Goal: Task Accomplishment & Management: Manage account settings

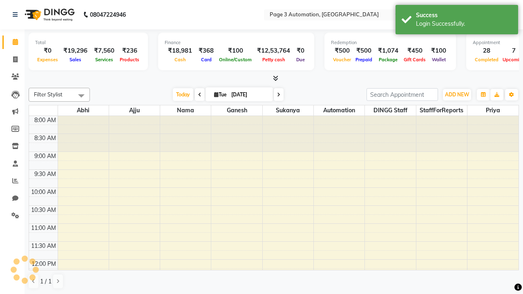
select select "en"
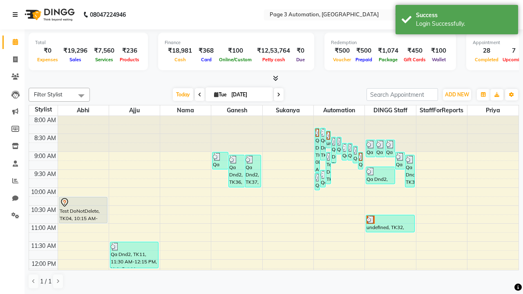
click at [17, 15] on icon at bounding box center [15, 15] width 5 height 6
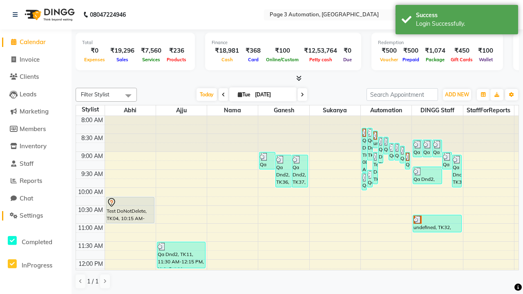
click at [36, 216] on span "Settings" at bounding box center [31, 216] width 23 height 8
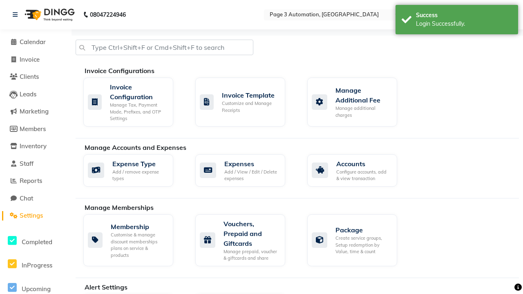
select select "2: 15"
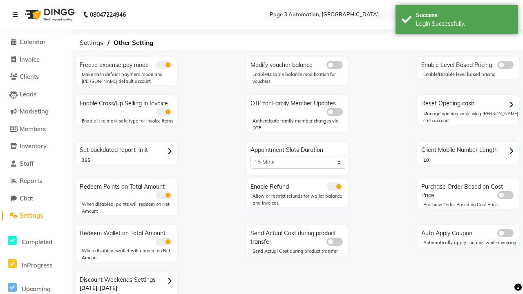
scroll to position [17, 0]
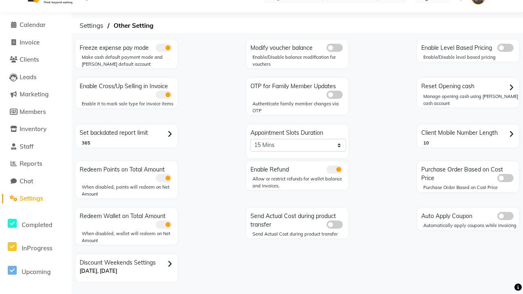
click at [171, 264] on icon at bounding box center [169, 264] width 4 height 7
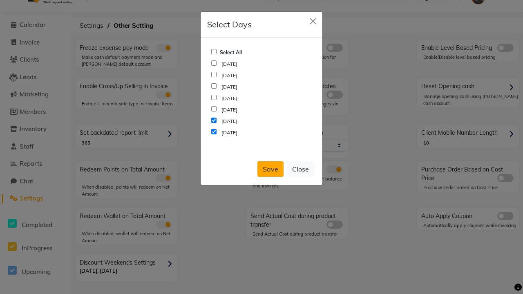
click at [270, 169] on button "Save" at bounding box center [270, 169] width 26 height 16
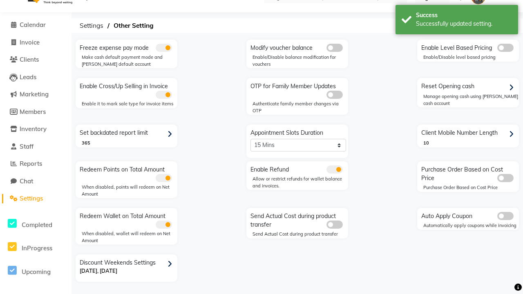
scroll to position [0, 0]
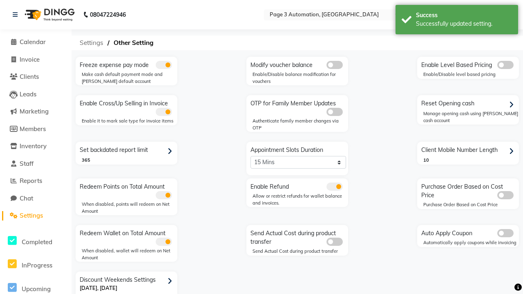
click at [89, 43] on span "Settings" at bounding box center [92, 43] width 32 height 15
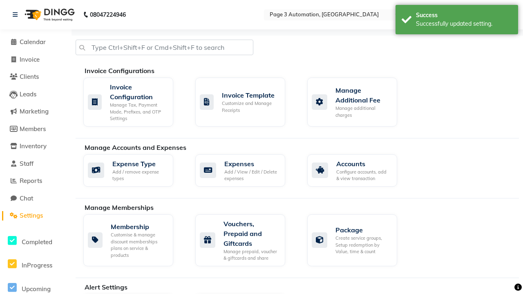
scroll to position [0, 2]
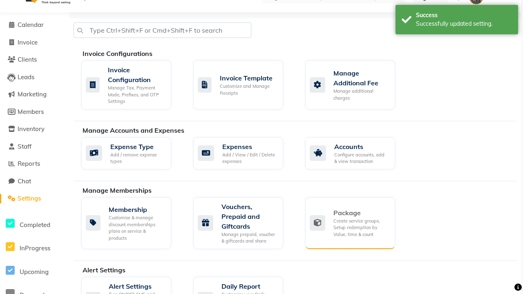
click at [361, 213] on div "Package" at bounding box center [360, 213] width 55 height 10
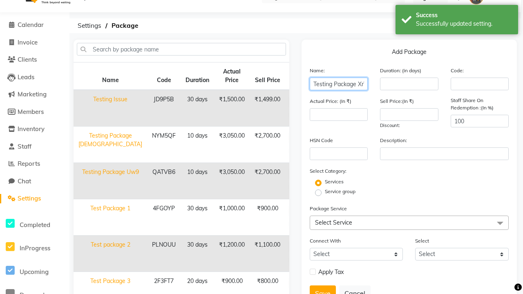
type input "Testing Package XrVFH"
type input "10"
type input "3050"
type input "2700"
click at [340, 192] on label "Service group" at bounding box center [340, 191] width 31 height 7
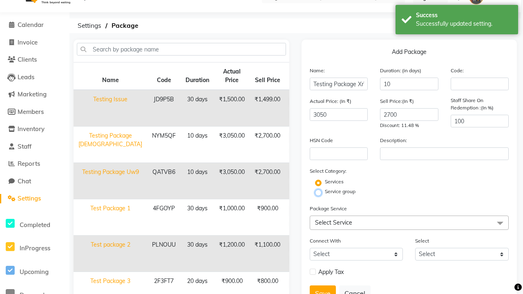
click at [323, 192] on input "Service group" at bounding box center [320, 191] width 5 height 5
radio input "true"
radio input "false"
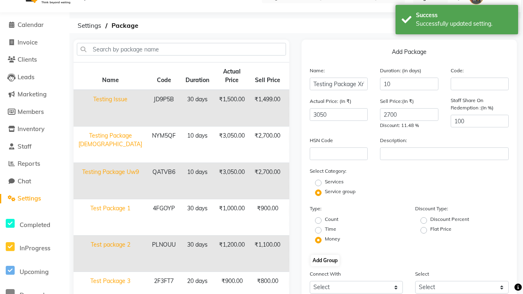
click at [441, 229] on label "Flat Price" at bounding box center [440, 228] width 21 height 7
click at [429, 229] on input "Flat Price" at bounding box center [425, 229] width 5 height 5
radio input "true"
click at [325, 261] on button "Add Group" at bounding box center [324, 260] width 29 height 11
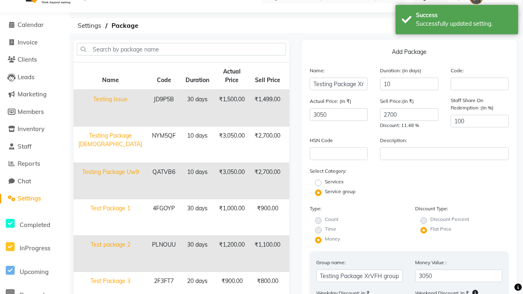
type input "025"
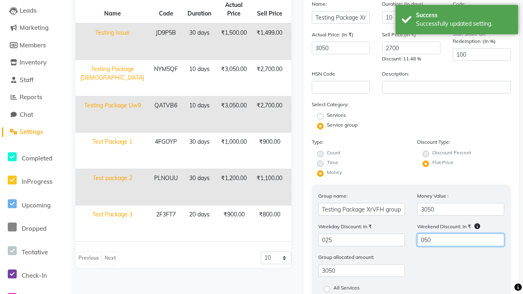
type input "050"
click at [346, 289] on label "All Services" at bounding box center [346, 289] width 26 height 10
click at [332, 289] on input "All Services" at bounding box center [329, 288] width 5 height 5
radio input "true"
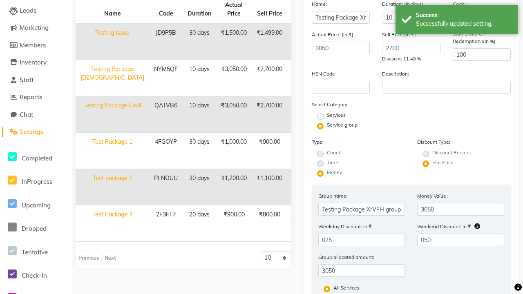
scroll to position [127, 0]
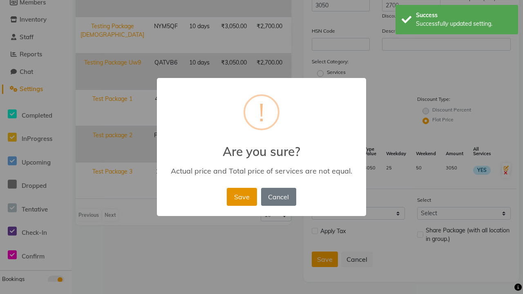
click at [241, 196] on button "Save" at bounding box center [242, 197] width 30 height 18
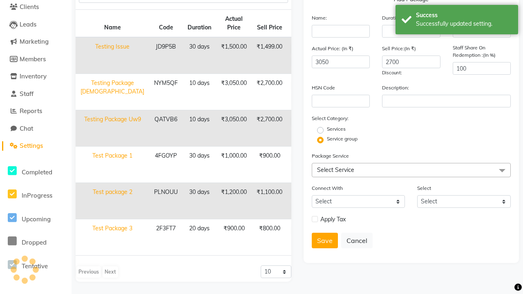
radio input "true"
radio input "false"
select select
checkbox input "false"
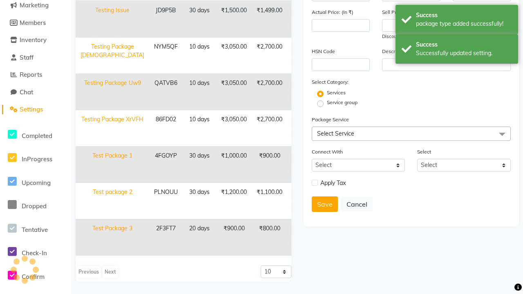
scroll to position [106, 0]
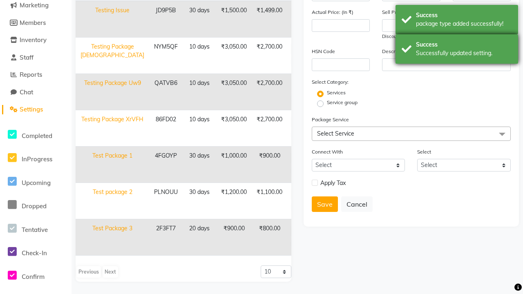
click at [457, 36] on div "Success Successfully updated setting." at bounding box center [456, 48] width 122 height 29
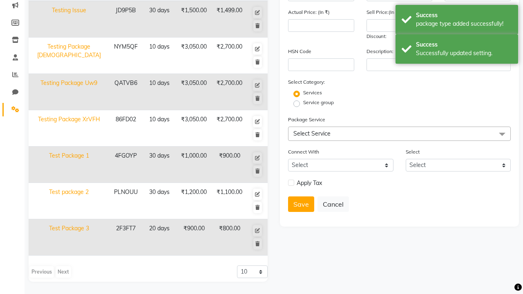
scroll to position [0, 0]
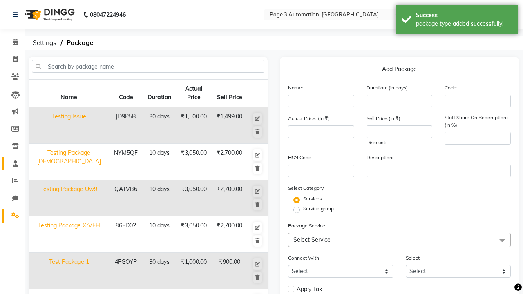
click at [12, 163] on span at bounding box center [15, 163] width 14 height 9
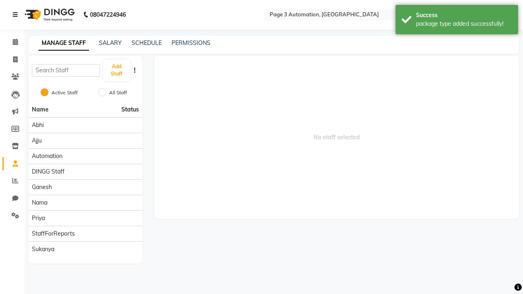
click at [17, 15] on icon at bounding box center [15, 15] width 5 height 6
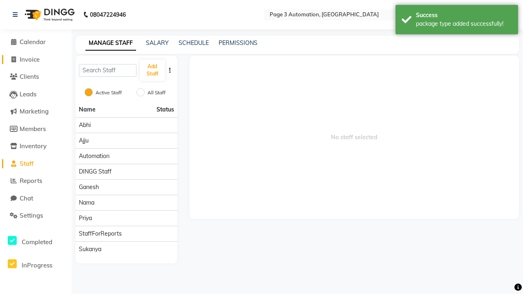
click at [36, 59] on span "Invoice" at bounding box center [30, 60] width 20 height 8
select select "2774"
select select "service"
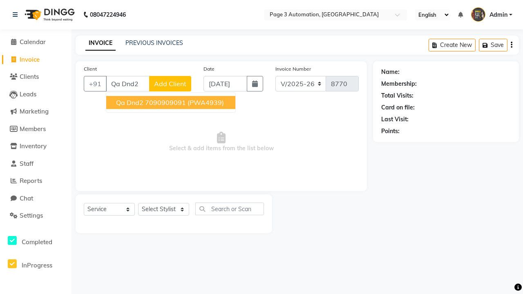
click at [171, 102] on ngb-highlight "7090909091" at bounding box center [165, 102] width 41 height 8
type input "7090909091"
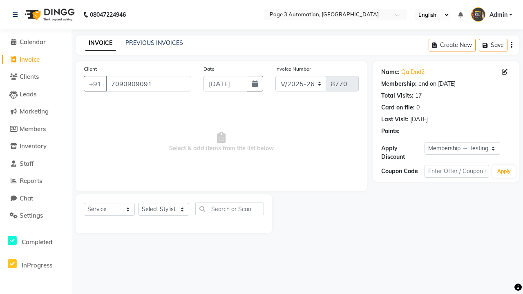
select select "0:"
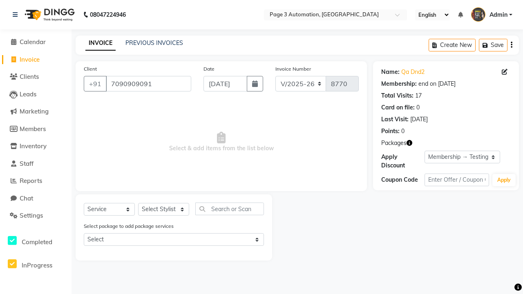
select select "package"
select select "71572"
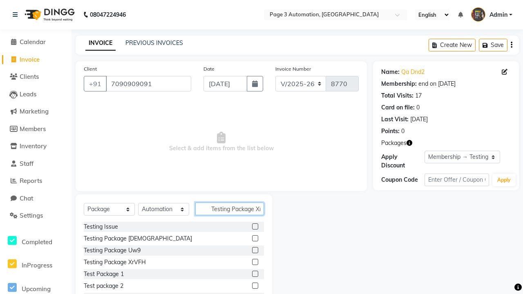
scroll to position [0, 13]
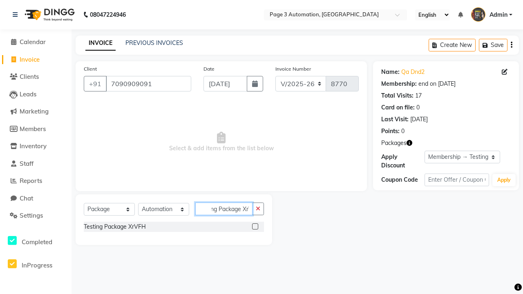
type input "Testing Package XrVFH"
click at [255, 226] on label at bounding box center [255, 226] width 6 height 6
click at [255, 226] on input "checkbox" at bounding box center [254, 226] width 5 height 5
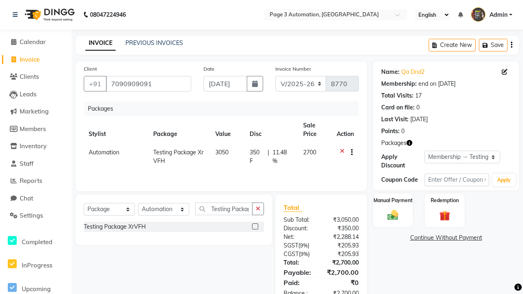
checkbox input "false"
click at [392, 200] on label "Manual Payment" at bounding box center [392, 200] width 41 height 8
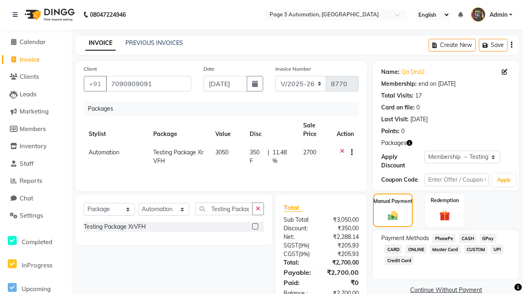
click at [467, 238] on span "CASH" at bounding box center [468, 238] width 18 height 9
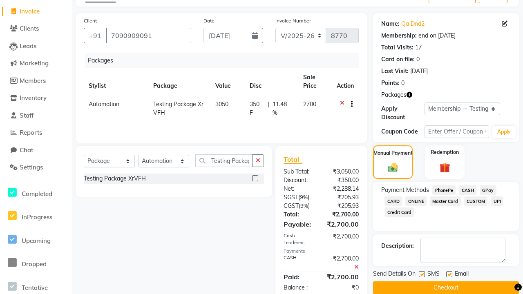
click at [421, 274] on label at bounding box center [422, 274] width 6 height 6
click at [421, 274] on input "checkbox" at bounding box center [421, 274] width 5 height 5
checkbox input "false"
click at [449, 274] on label at bounding box center [449, 274] width 6 height 6
click at [449, 274] on input "checkbox" at bounding box center [448, 274] width 5 height 5
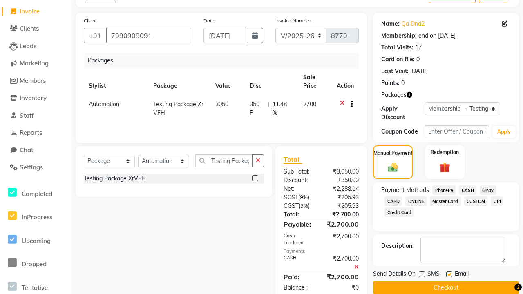
checkbox input "false"
click at [445, 287] on button "Checkout" at bounding box center [446, 287] width 146 height 13
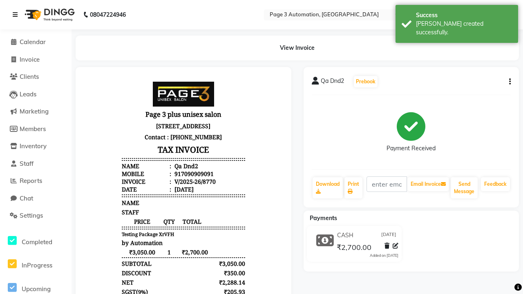
click at [457, 21] on div "[PERSON_NAME] created successfully." at bounding box center [464, 28] width 96 height 17
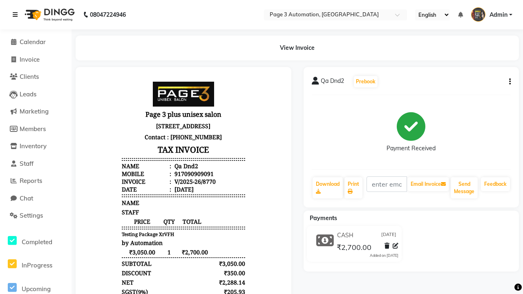
click at [17, 15] on icon at bounding box center [15, 15] width 5 height 6
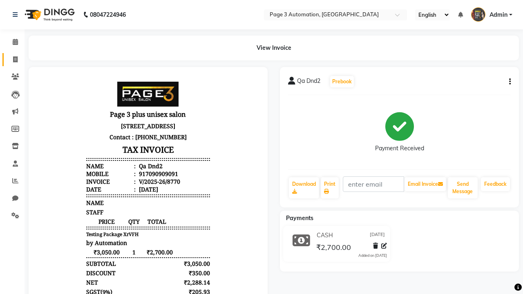
click at [12, 59] on span at bounding box center [15, 59] width 14 height 9
select select "service"
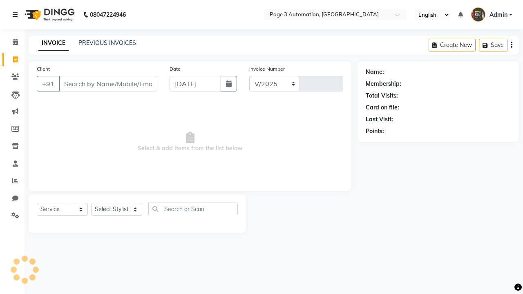
select select "2774"
type input "8771"
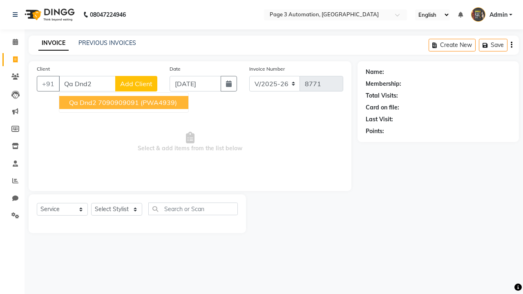
click at [125, 102] on ngb-highlight "7090909091" at bounding box center [118, 102] width 41 height 8
type input "7090909091"
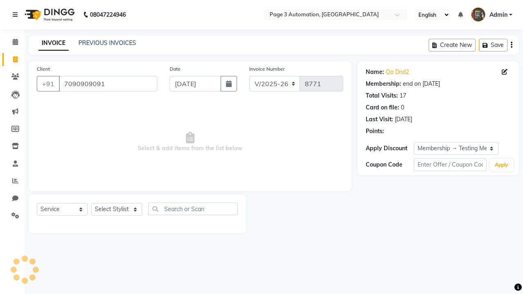
select select "0:"
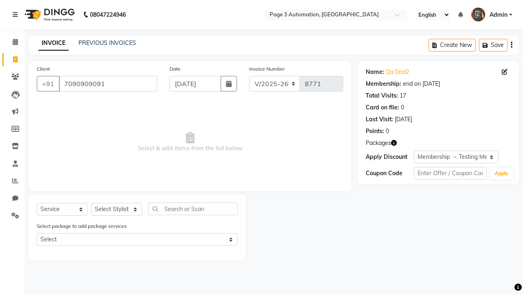
select select "71572"
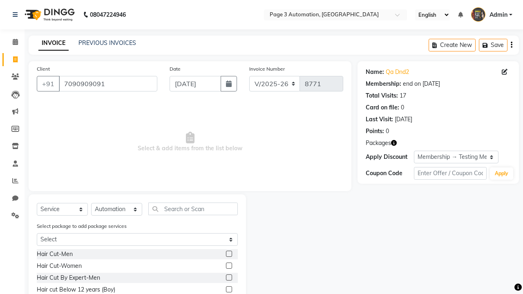
click at [228, 289] on label at bounding box center [229, 289] width 6 height 6
click at [228, 289] on input "checkbox" at bounding box center [228, 289] width 5 height 5
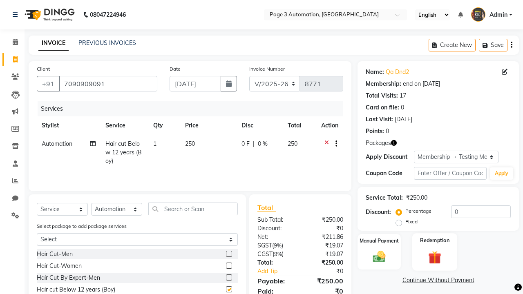
click at [434, 241] on label "Redemption" at bounding box center [434, 240] width 29 height 8
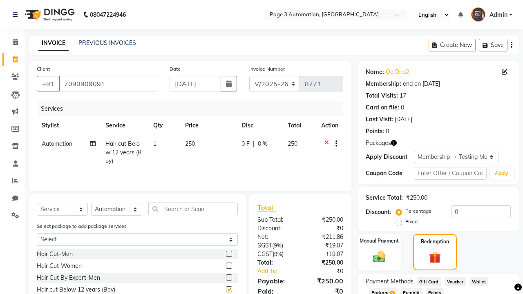
click at [383, 289] on span "Package 3" at bounding box center [383, 292] width 28 height 9
checkbox input "false"
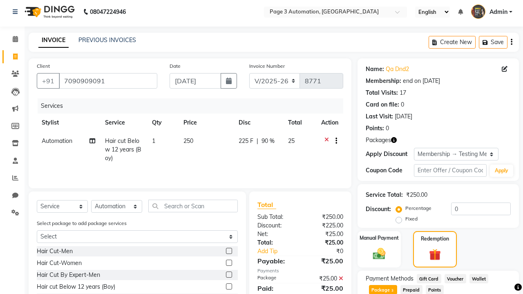
scroll to position [134, 0]
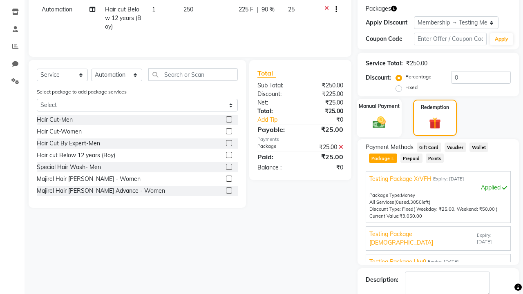
click at [379, 106] on label "Manual Payment" at bounding box center [379, 106] width 41 height 8
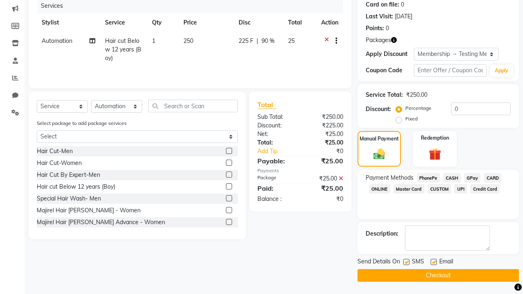
click at [452, 178] on span "CASH" at bounding box center [452, 177] width 18 height 9
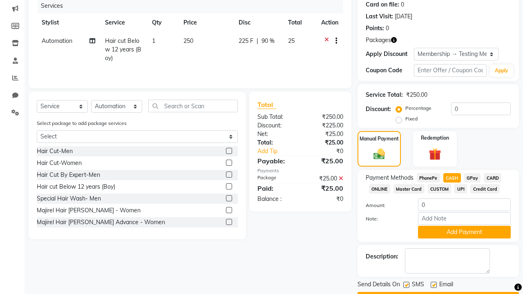
scroll to position [126, 0]
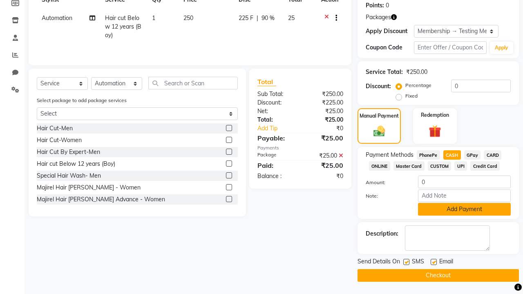
click at [464, 209] on button "Add Payment" at bounding box center [464, 209] width 93 height 13
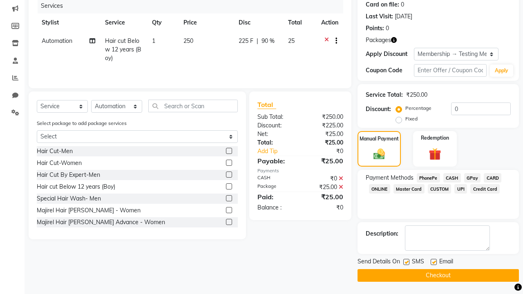
scroll to position [103, 0]
click at [406, 262] on label at bounding box center [406, 262] width 6 height 6
click at [406, 262] on input "checkbox" at bounding box center [405, 262] width 5 height 5
checkbox input "false"
click at [433, 262] on label at bounding box center [433, 262] width 6 height 6
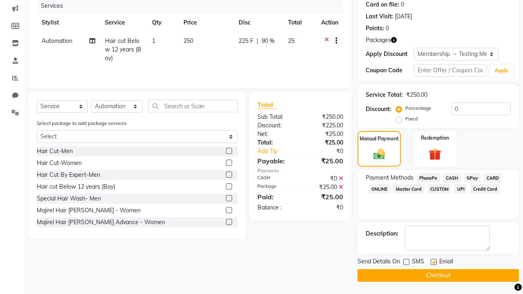
click at [433, 262] on input "checkbox" at bounding box center [432, 262] width 5 height 5
checkbox input "false"
click at [438, 275] on button "Checkout" at bounding box center [437, 275] width 161 height 13
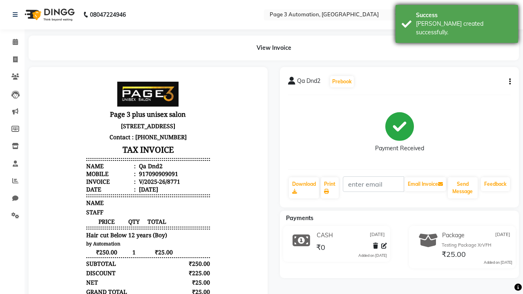
click at [457, 21] on div "[PERSON_NAME] created successfully." at bounding box center [464, 28] width 96 height 17
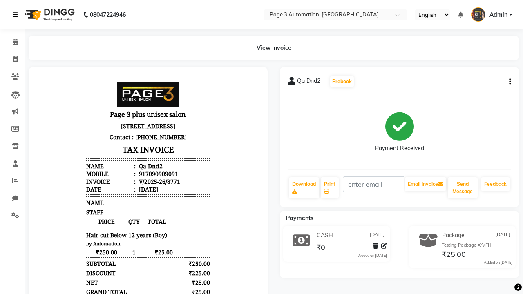
click at [17, 15] on icon at bounding box center [15, 15] width 5 height 6
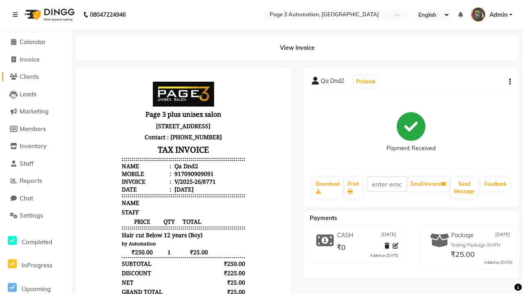
click at [36, 77] on span "Clients" at bounding box center [29, 77] width 19 height 8
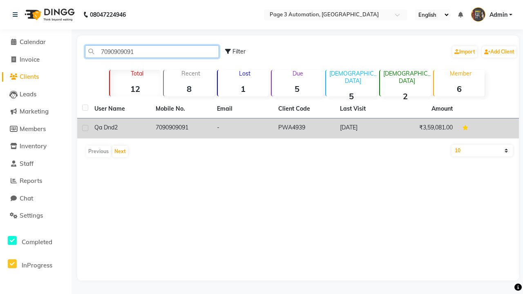
type input "7090909091"
click at [181, 128] on td "7090909091" at bounding box center [181, 128] width 61 height 20
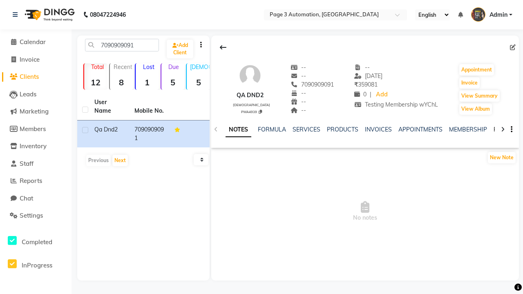
click at [493, 129] on link "PACKAGES" at bounding box center [508, 129] width 30 height 7
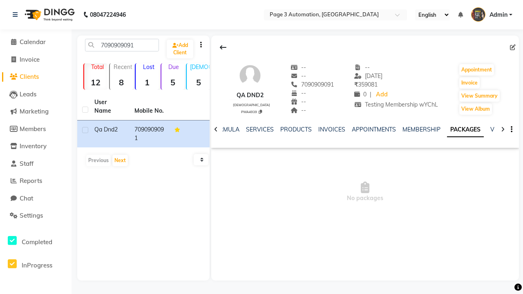
scroll to position [0, 29]
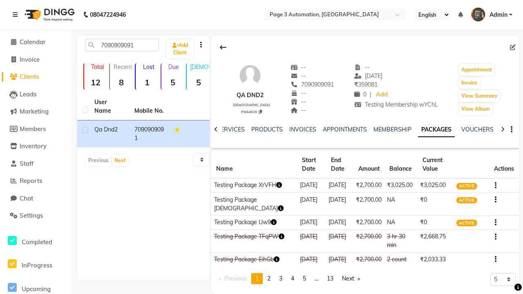
click at [494, 185] on button "button" at bounding box center [493, 185] width 5 height 9
click at [456, 190] on div "Edit" at bounding box center [455, 190] width 53 height 10
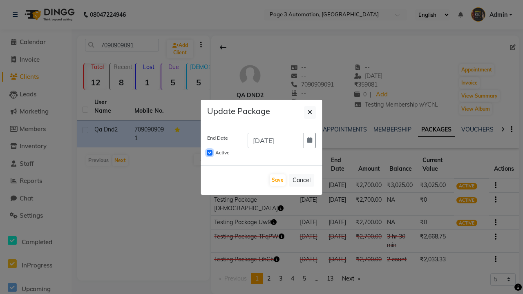
click at [209, 153] on input "Active" at bounding box center [210, 153] width 6 height 6
checkbox input "false"
click at [277, 180] on button "Save" at bounding box center [277, 179] width 16 height 11
checkbox input "false"
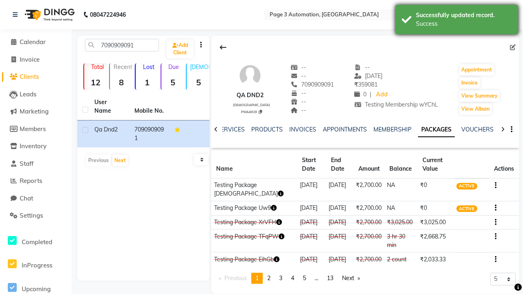
click at [457, 21] on div "Success" at bounding box center [464, 24] width 96 height 9
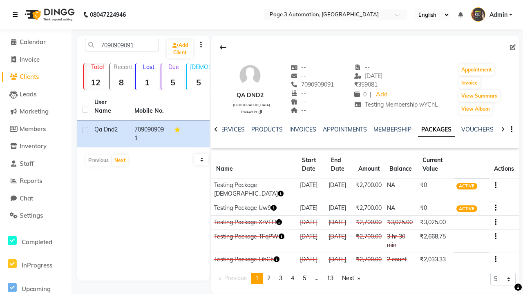
click at [17, 15] on icon at bounding box center [15, 15] width 5 height 6
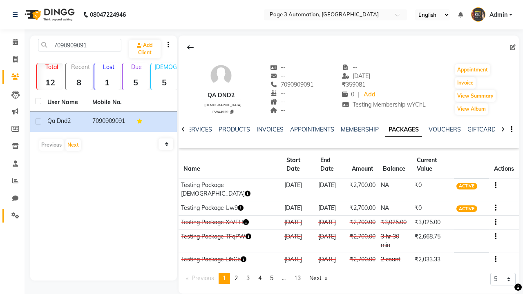
click at [12, 216] on icon at bounding box center [15, 215] width 8 height 6
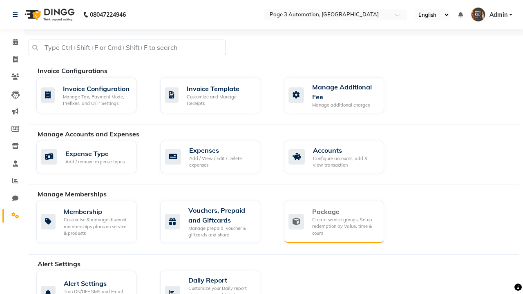
click at [344, 212] on div "Package" at bounding box center [344, 212] width 65 height 10
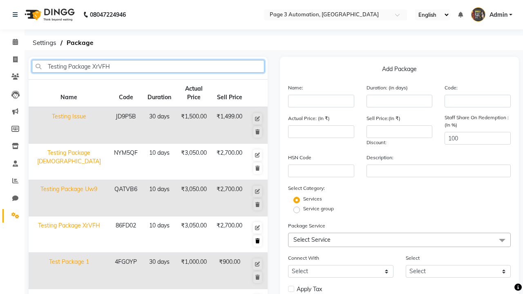
type input "Testing Package XrVFH"
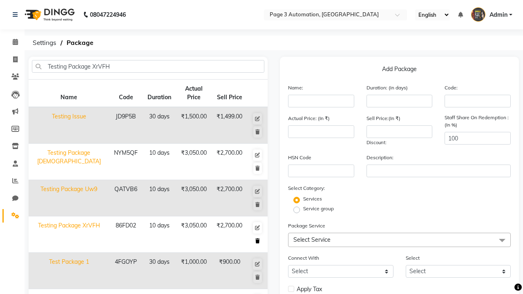
click at [257, 241] on icon at bounding box center [257, 240] width 4 height 5
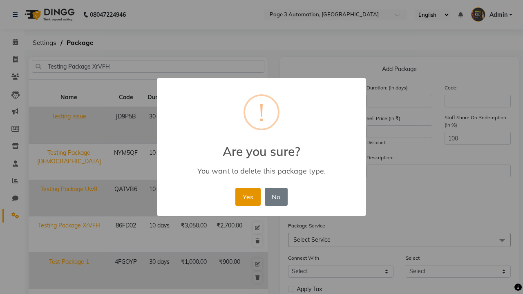
click at [247, 196] on button "Yes" at bounding box center [247, 197] width 25 height 18
select select
checkbox input "false"
